Goal: Task Accomplishment & Management: Manage account settings

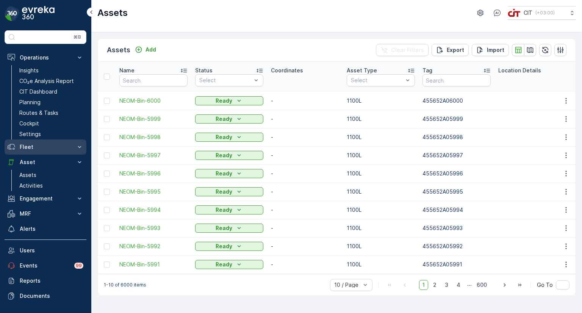
click at [29, 146] on p "Fleet" at bounding box center [46, 147] width 52 height 8
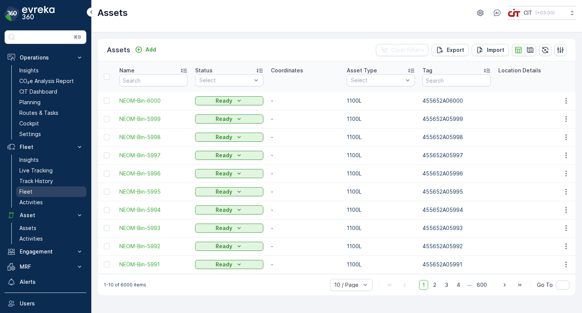
click at [35, 191] on link "Fleet" at bounding box center [51, 191] width 70 height 11
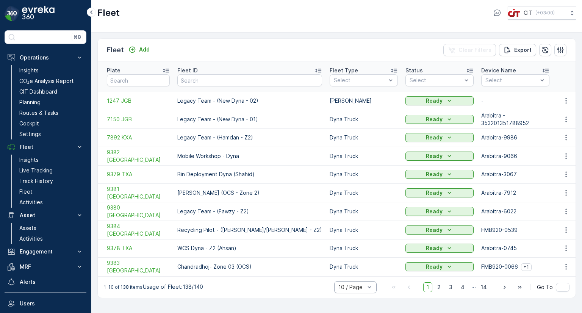
click at [365, 284] on div at bounding box center [352, 287] width 28 height 6
click at [444, 283] on span "2" at bounding box center [439, 287] width 10 height 10
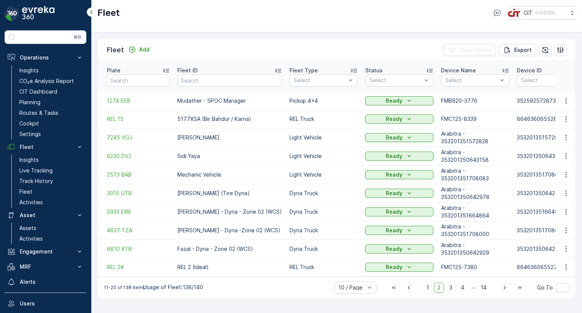
click at [432, 285] on span "1" at bounding box center [427, 288] width 9 height 10
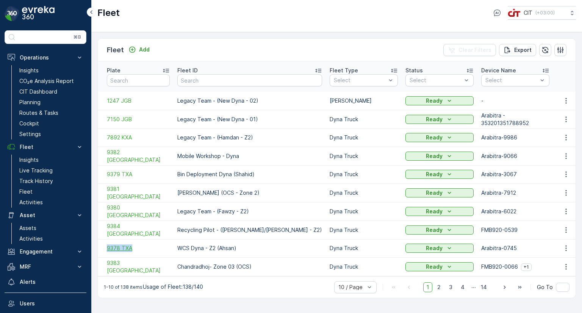
copy span "9378 TXA"
drag, startPoint x: 99, startPoint y: 238, endPoint x: 131, endPoint y: 240, distance: 32.6
click at [131, 240] on td "9378 TXA" at bounding box center [136, 248] width 76 height 18
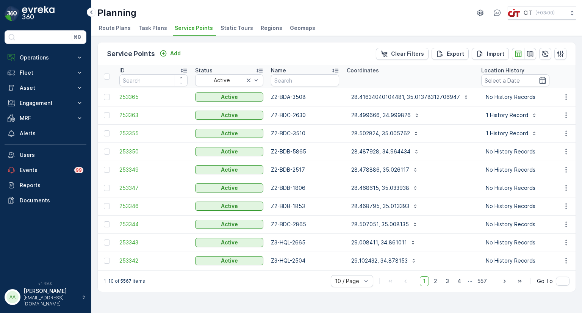
scroll to position [0, 68]
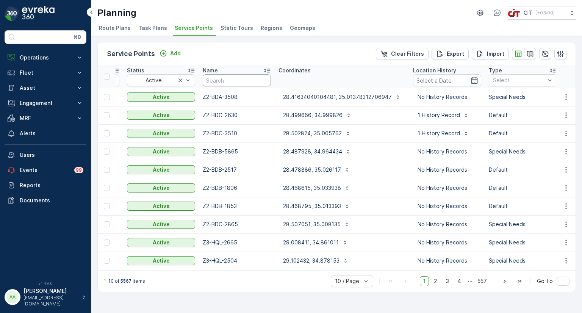
click at [228, 82] on input "text" at bounding box center [237, 80] width 68 height 12
type input "4536"
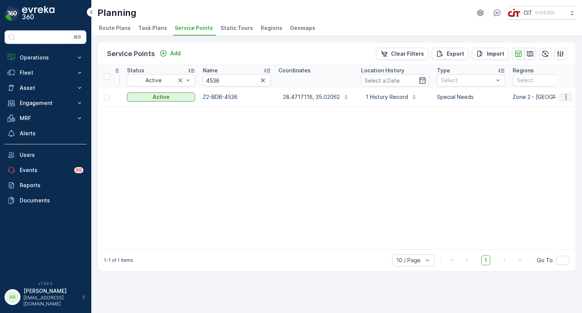
click at [568, 98] on icon "button" at bounding box center [566, 97] width 8 height 8
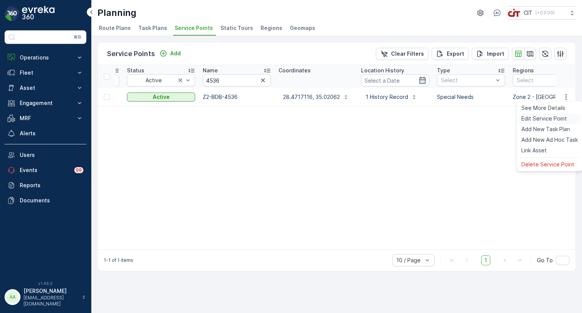
click at [527, 117] on span "Edit Service Point" at bounding box center [543, 119] width 45 height 8
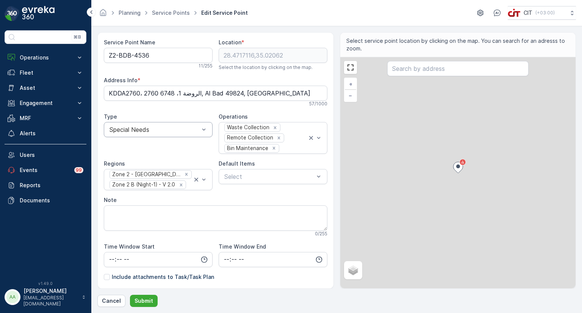
click at [133, 130] on div at bounding box center [154, 129] width 91 height 7
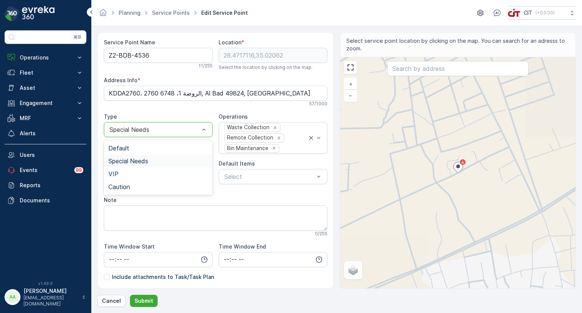
click at [126, 159] on span "Special Needs" at bounding box center [128, 161] width 40 height 7
click at [149, 130] on div at bounding box center [154, 129] width 91 height 7
click at [124, 145] on span "Default" at bounding box center [118, 148] width 21 height 7
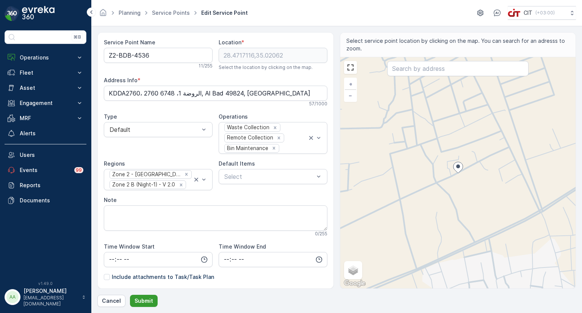
click at [138, 298] on p "Submit" at bounding box center [144, 301] width 19 height 8
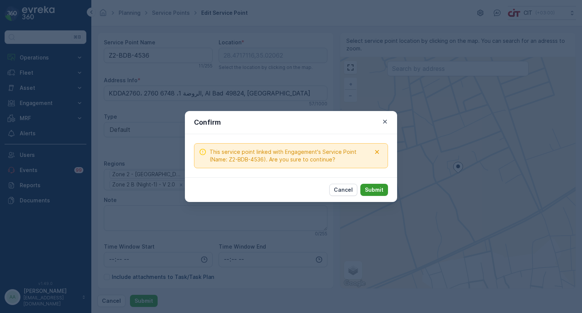
click at [380, 190] on p "Submit" at bounding box center [374, 190] width 19 height 8
